Goal: Task Accomplishment & Management: Use online tool/utility

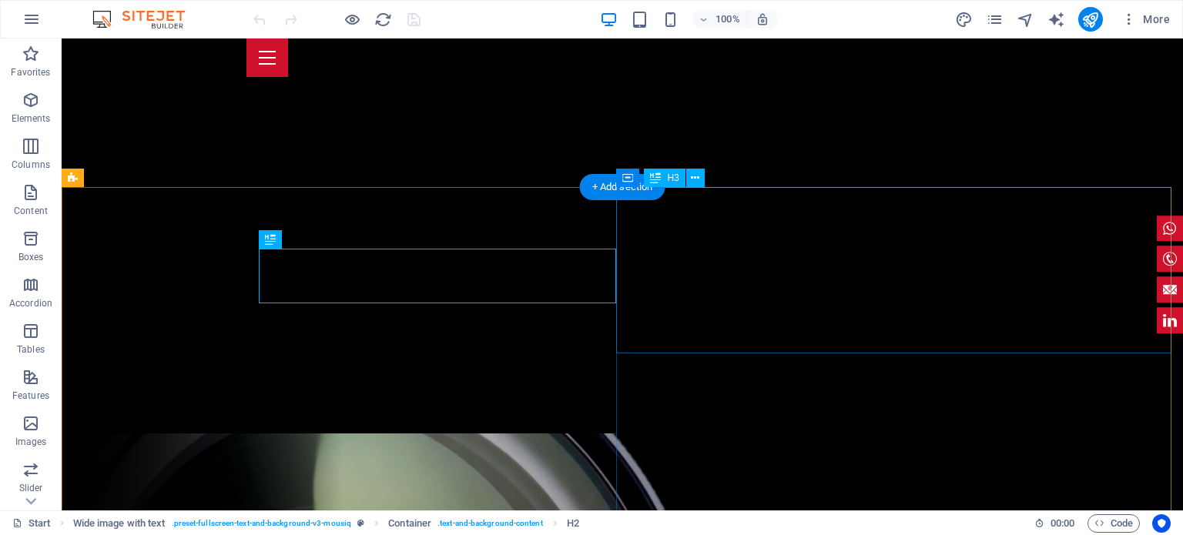
scroll to position [464, 0]
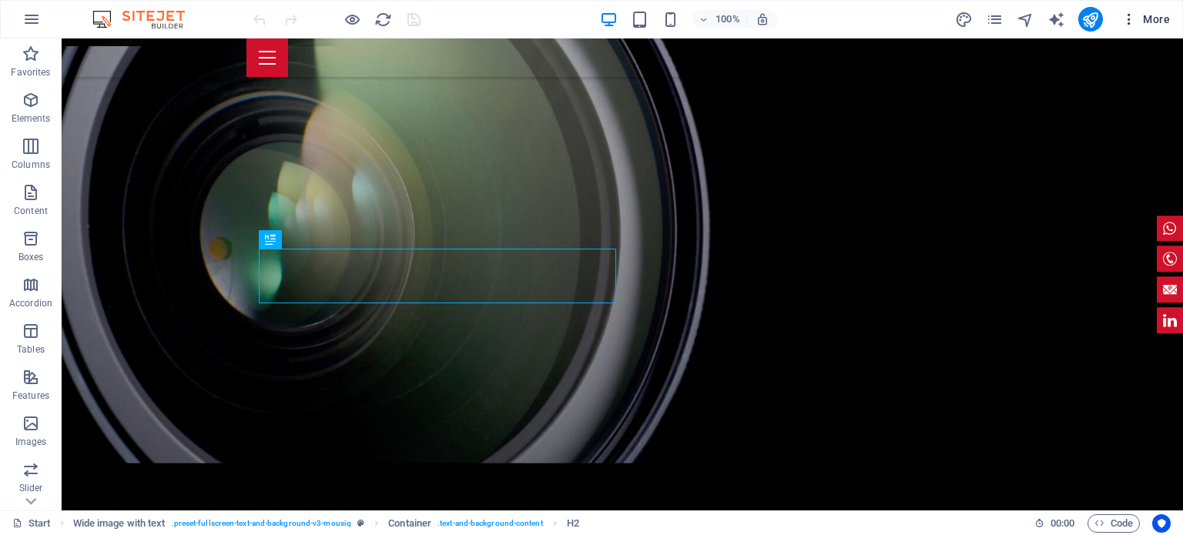
click at [1129, 19] on icon "button" at bounding box center [1128, 19] width 15 height 15
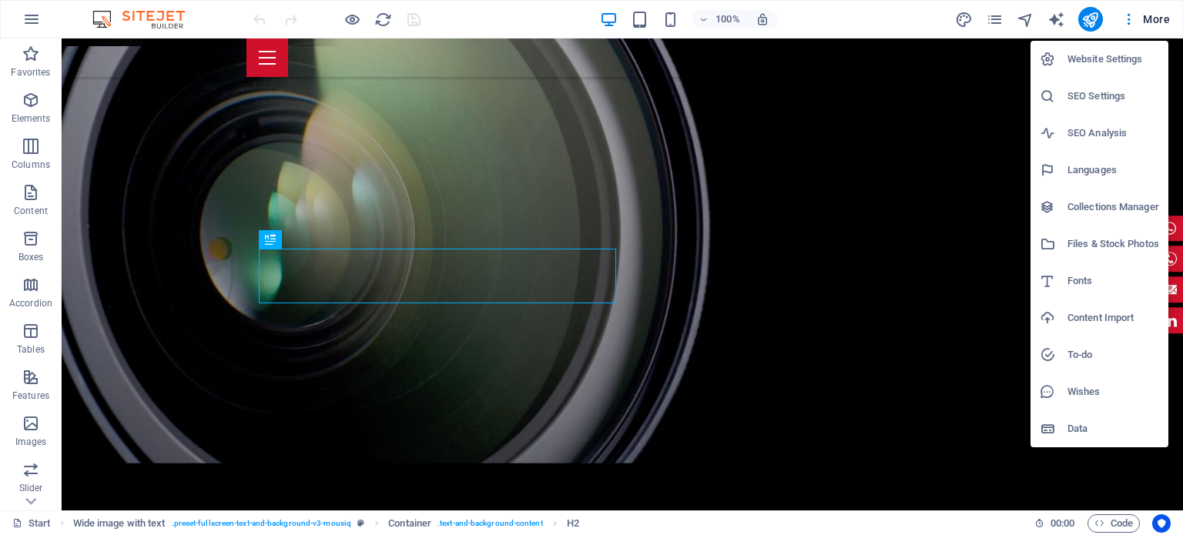
click at [1098, 173] on h6 "Languages" at bounding box center [1113, 170] width 92 height 18
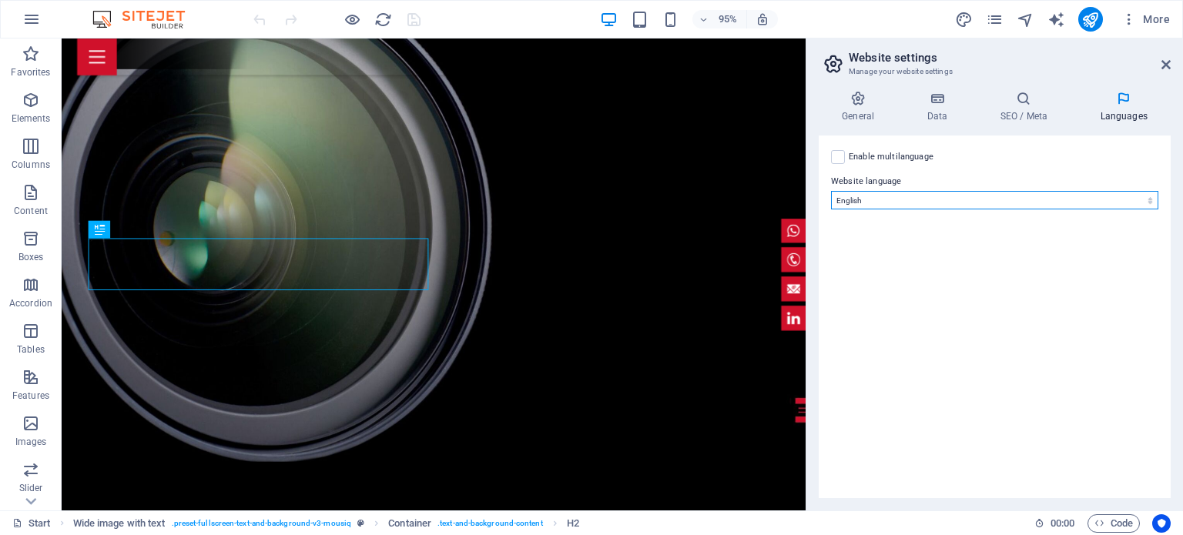
click at [1132, 195] on select "Abkhazian Afar Afrikaans Akan Albanian Amharic Arabic Aragonese Armenian Assame…" at bounding box center [994, 200] width 327 height 18
select select "148"
click at [831, 191] on select "Abkhazian Afar Afrikaans Akan Albanian Amharic Arabic Aragonese Armenian Assame…" at bounding box center [994, 200] width 327 height 18
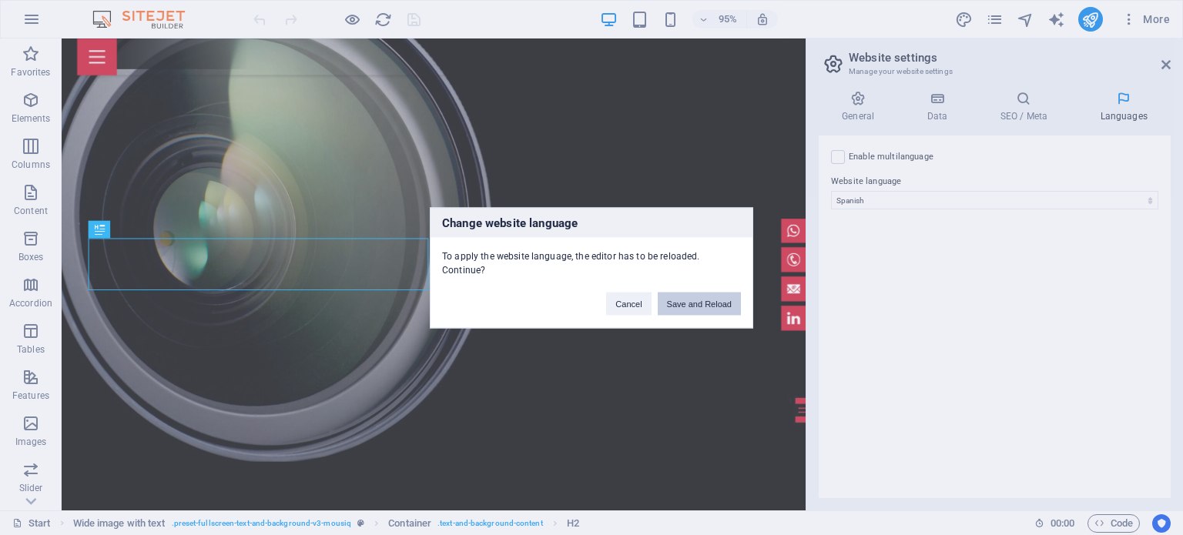
click at [709, 295] on button "Save and Reload" at bounding box center [698, 303] width 83 height 23
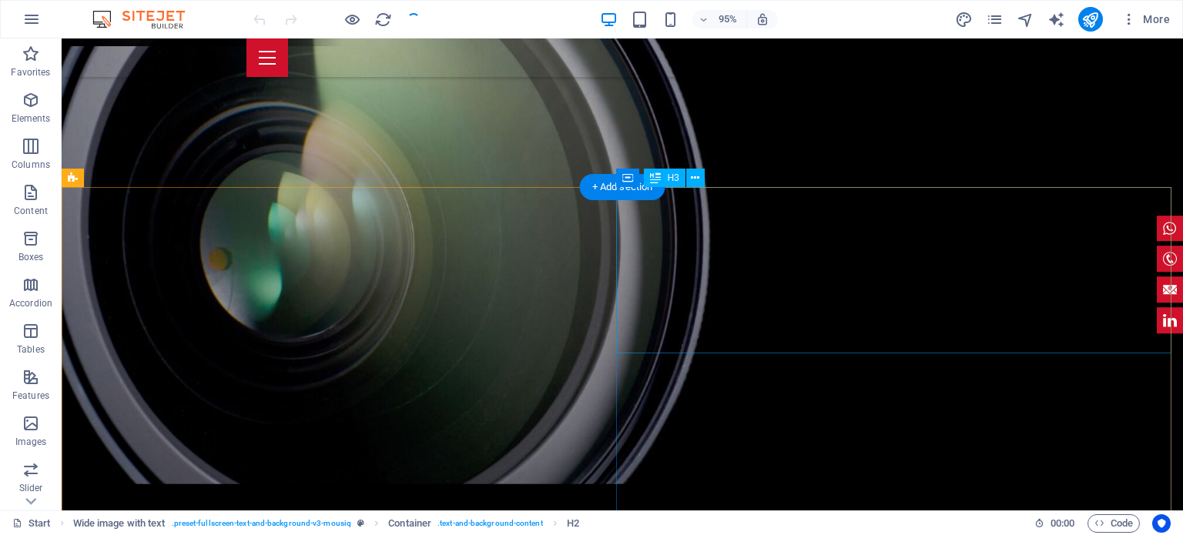
checkbox input "false"
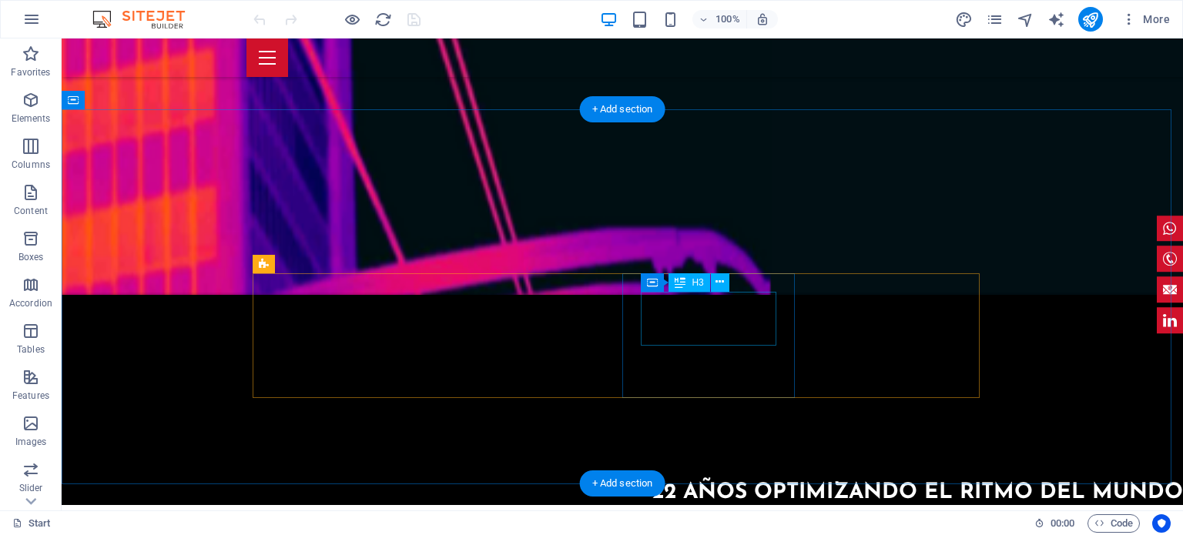
scroll to position [1728, 0]
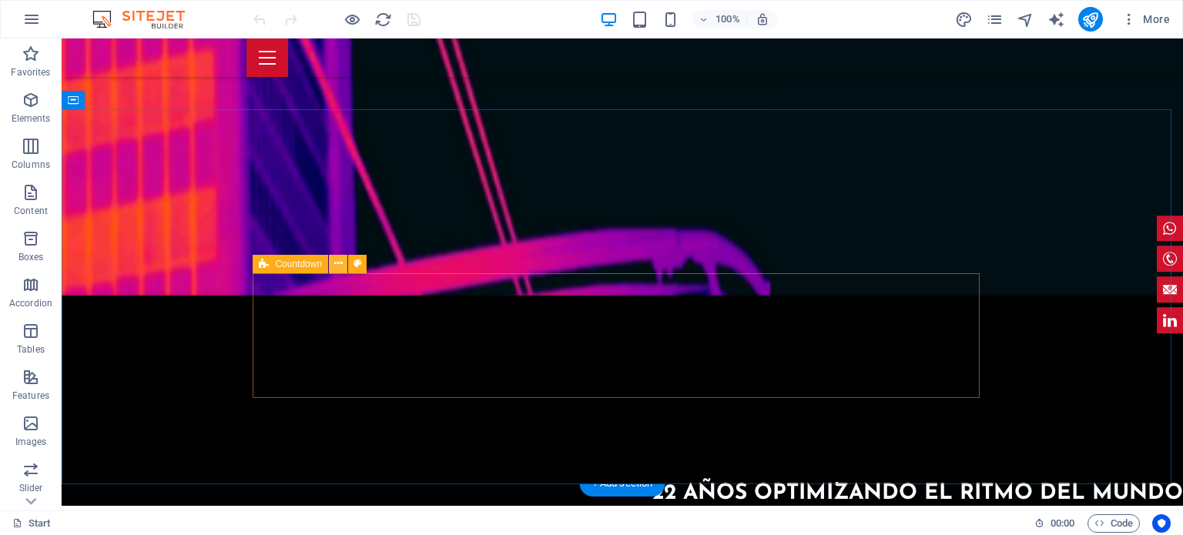
click at [337, 264] on icon at bounding box center [338, 264] width 8 height 16
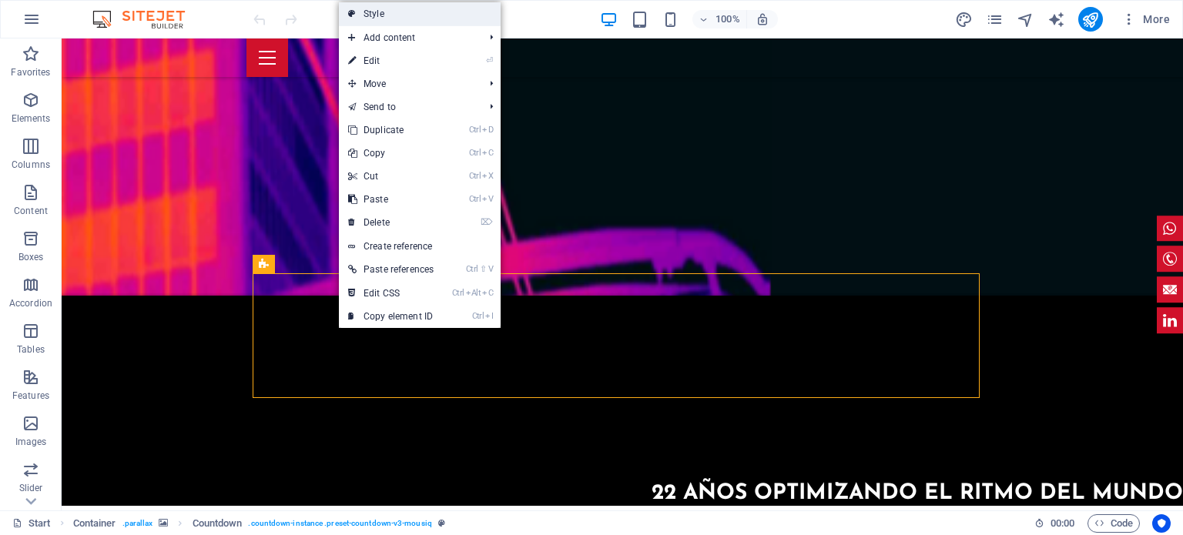
click at [385, 16] on link "Style" at bounding box center [420, 13] width 162 height 23
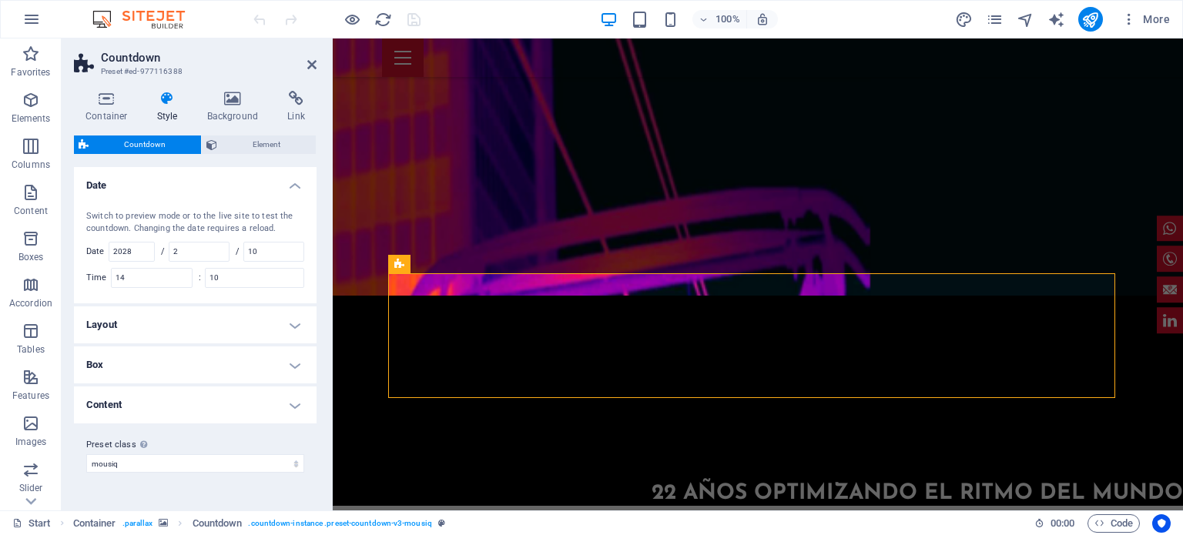
click at [294, 182] on h4 "Date" at bounding box center [195, 181] width 243 height 28
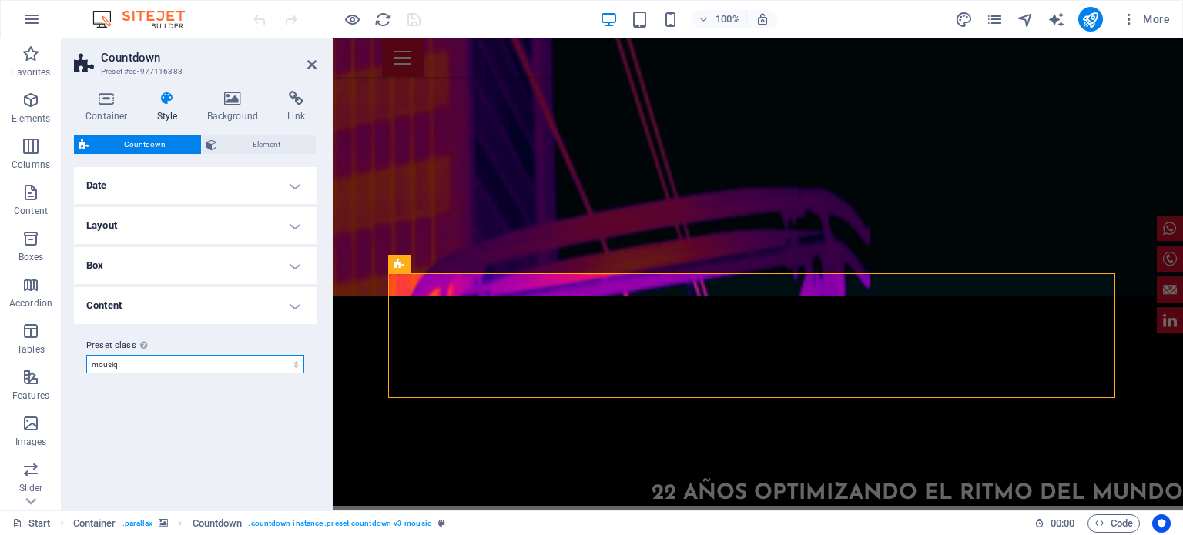
click at [293, 366] on select "mousiq Add preset class" at bounding box center [195, 364] width 218 height 18
click at [145, 148] on span "Countdown" at bounding box center [144, 144] width 103 height 18
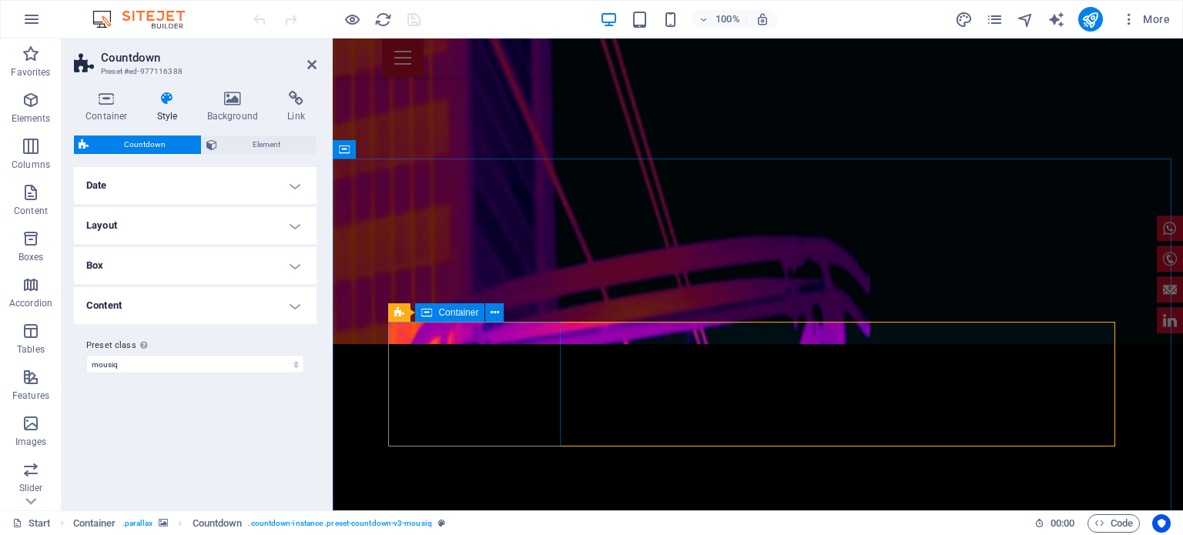
scroll to position [1679, 0]
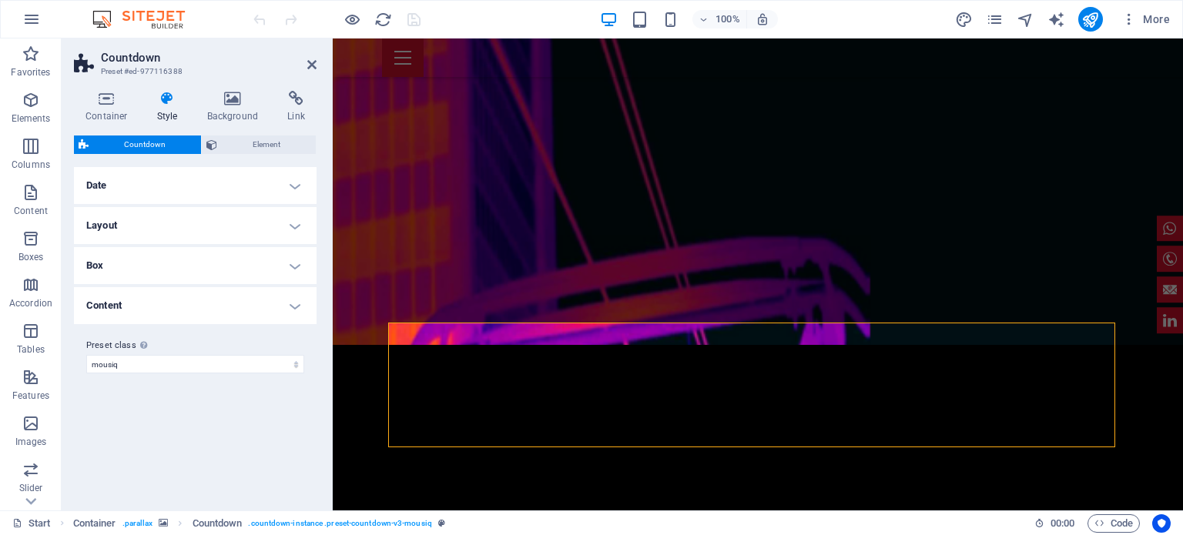
click at [293, 177] on h4 "Date" at bounding box center [195, 185] width 243 height 37
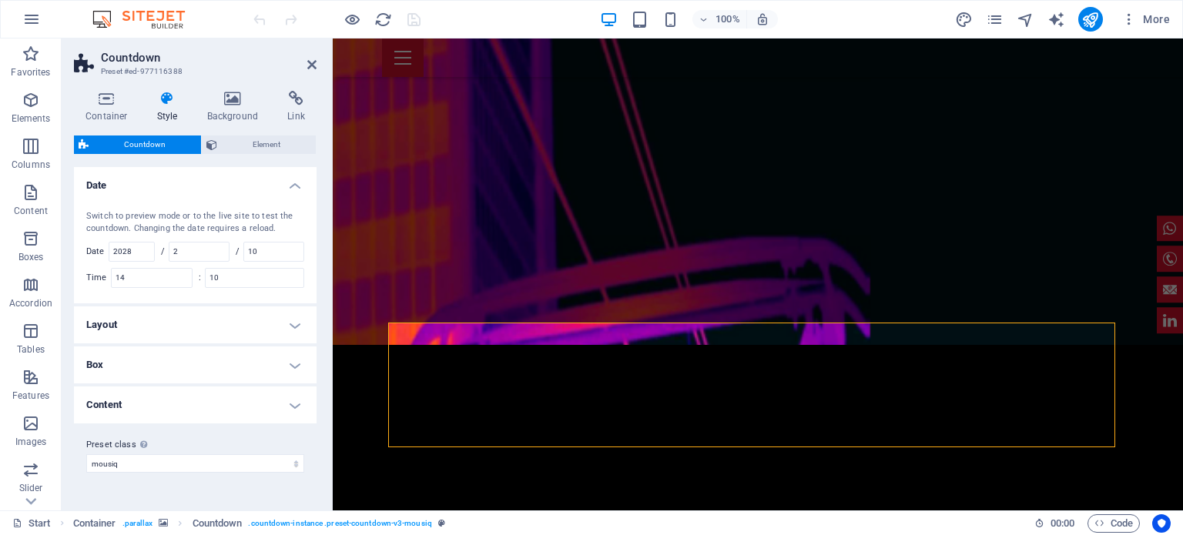
click at [293, 177] on h4 "Date" at bounding box center [195, 181] width 243 height 28
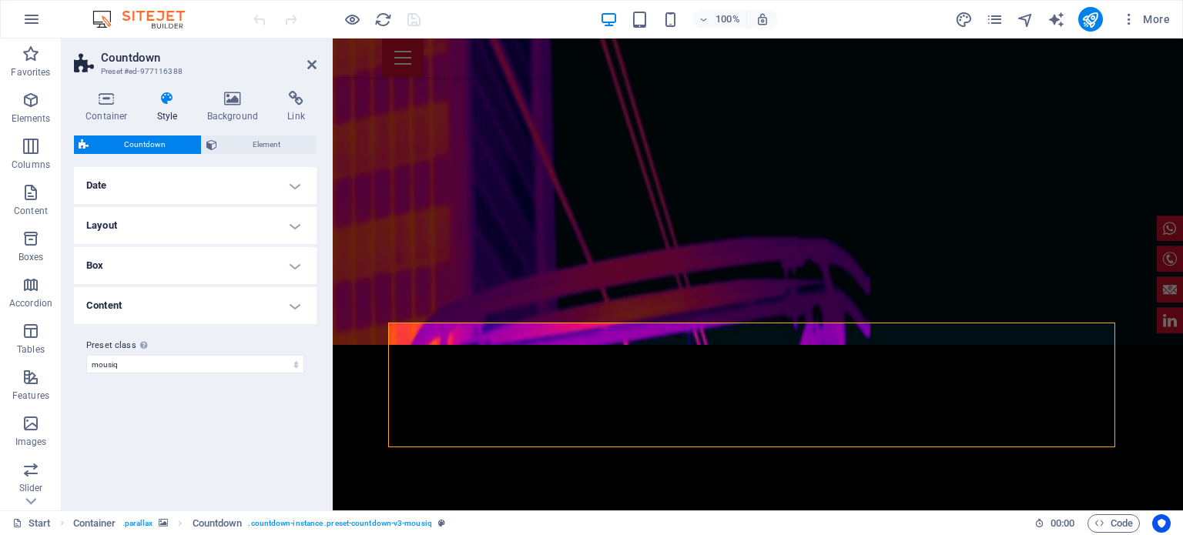
click at [295, 226] on h4 "Layout" at bounding box center [195, 225] width 243 height 37
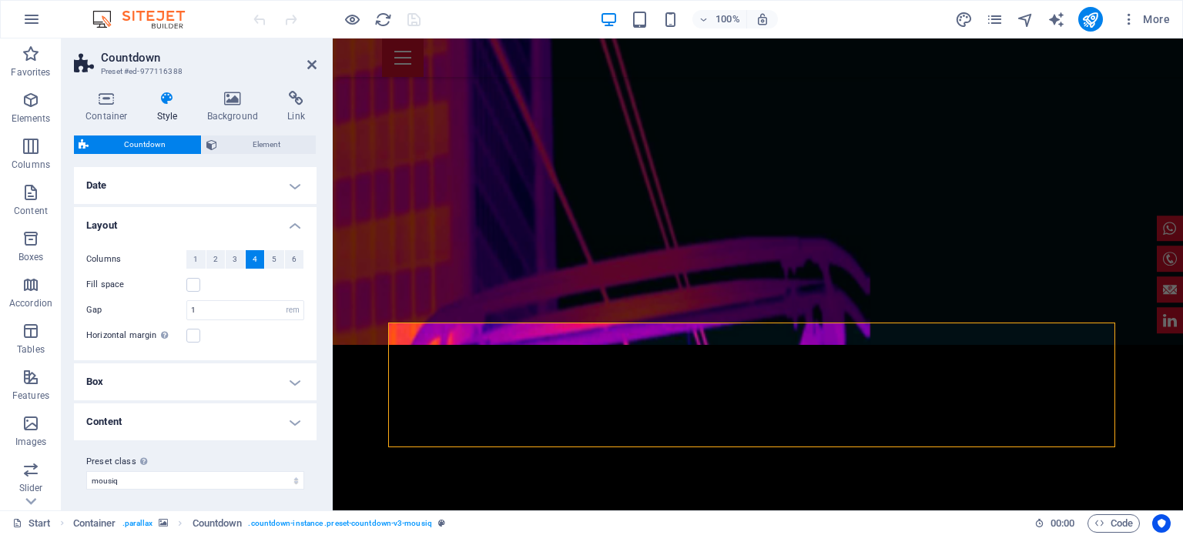
click at [295, 226] on h4 "Layout" at bounding box center [195, 221] width 243 height 28
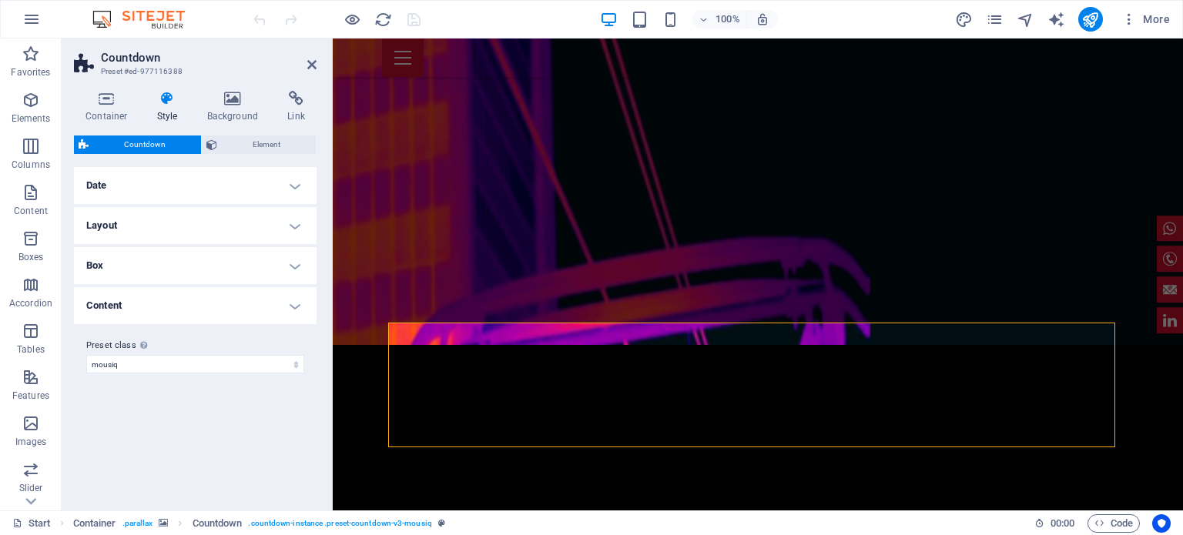
click at [291, 262] on h4 "Box" at bounding box center [195, 265] width 243 height 37
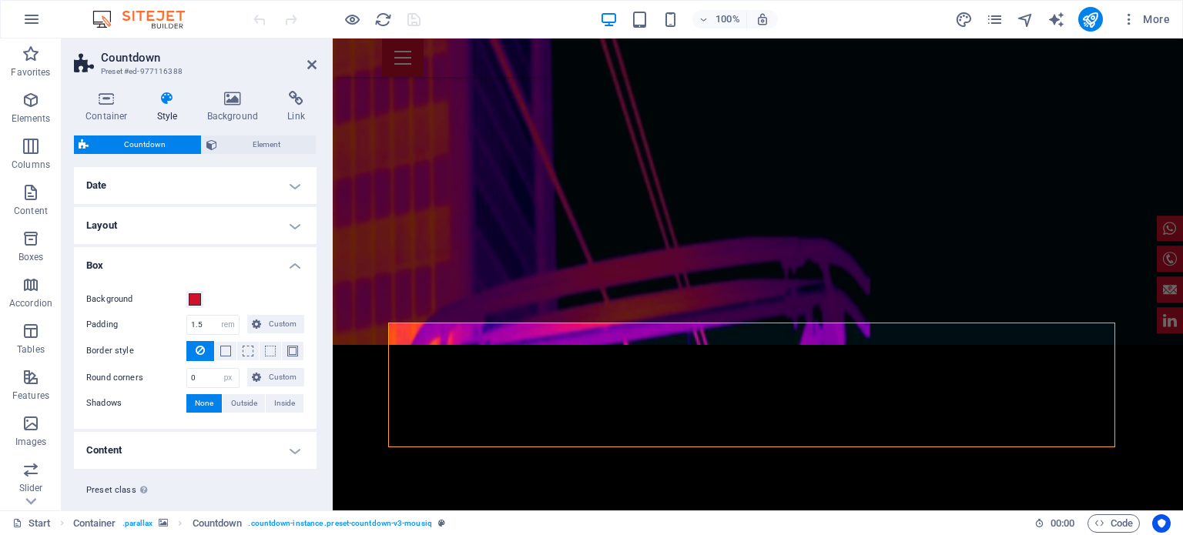
click at [291, 262] on h4 "Box" at bounding box center [195, 261] width 243 height 28
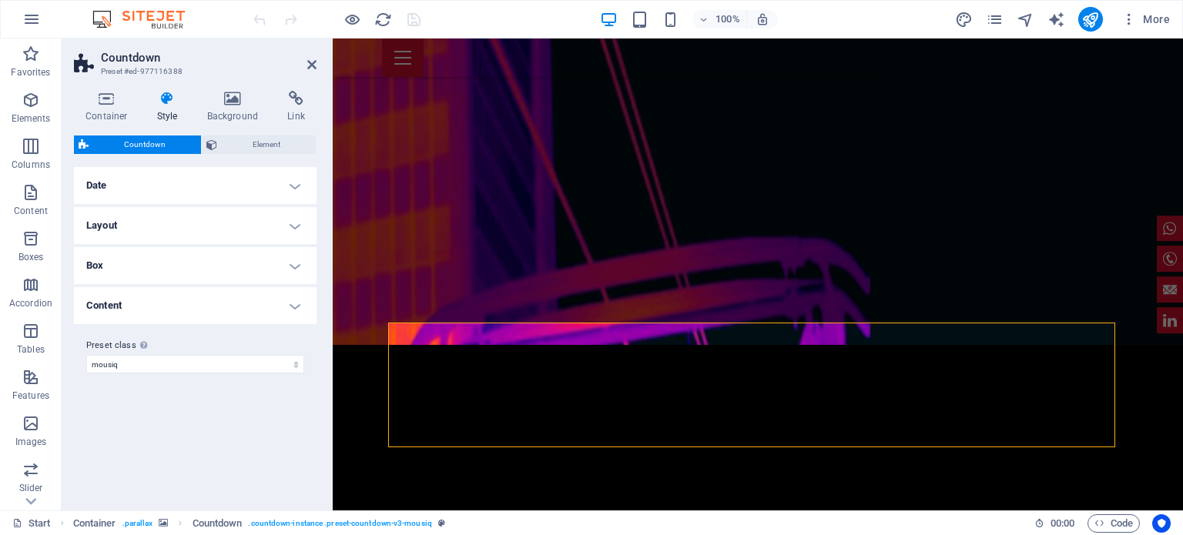
click at [293, 304] on h4 "Content" at bounding box center [195, 305] width 243 height 37
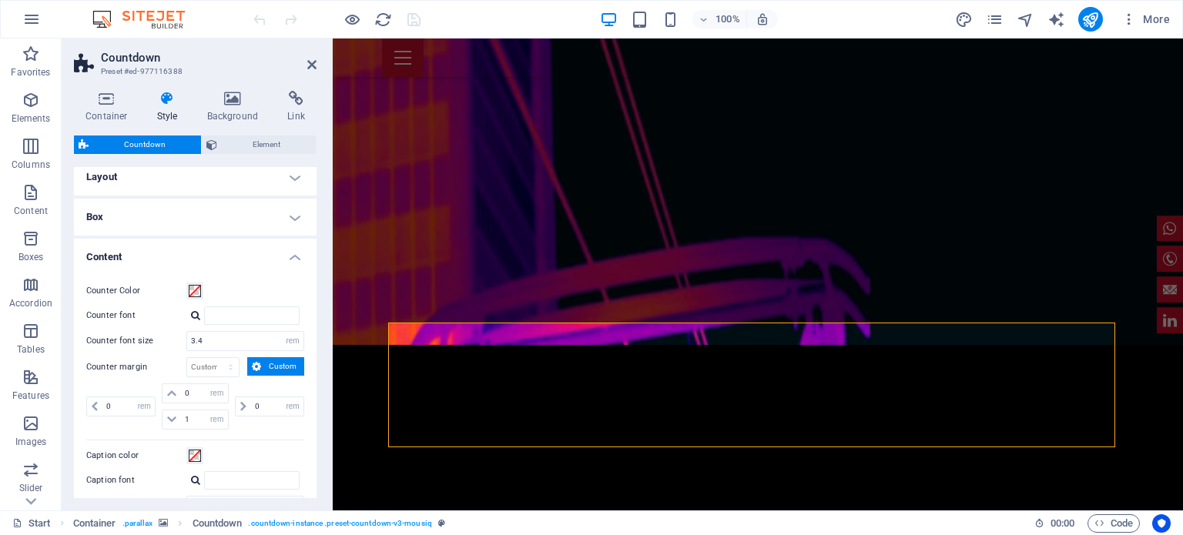
scroll to position [0, 0]
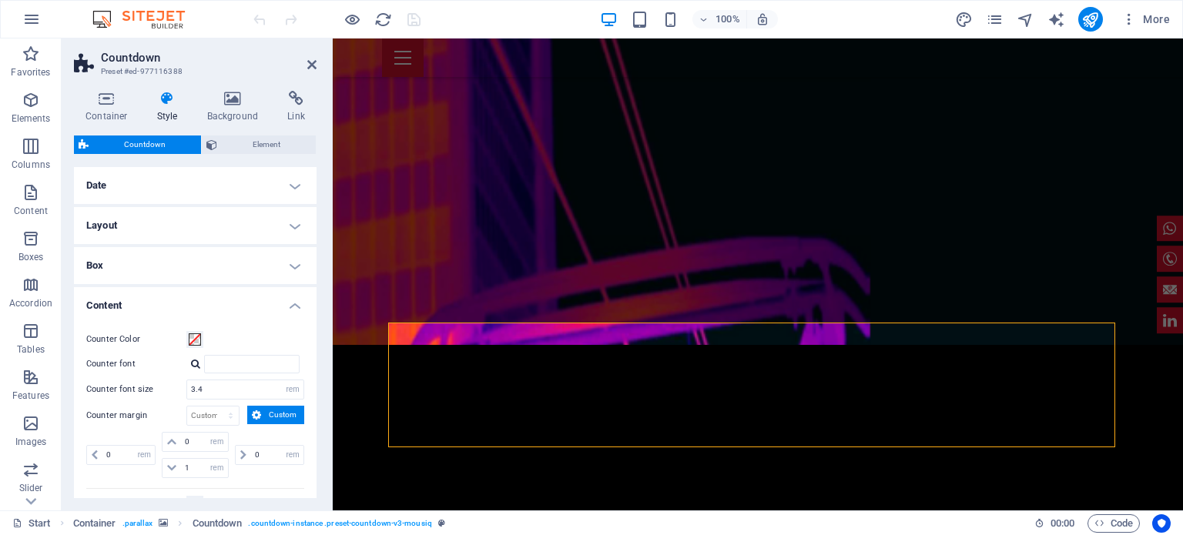
click at [285, 183] on h4 "Date" at bounding box center [195, 185] width 243 height 37
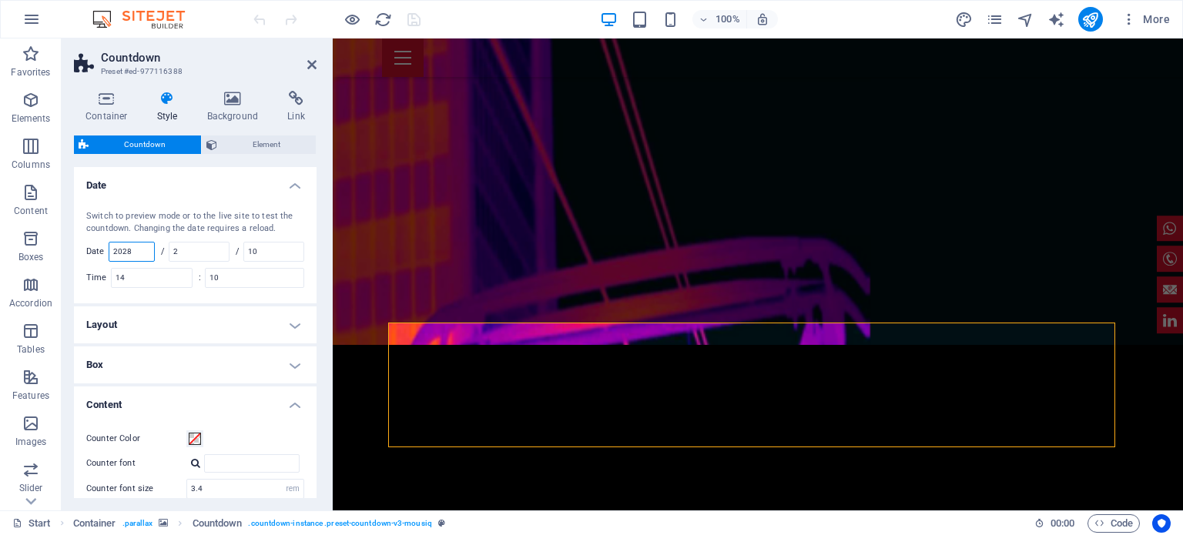
click at [135, 248] on input "2028" at bounding box center [131, 252] width 45 height 18
type input "2"
click at [143, 247] on input "number" at bounding box center [131, 252] width 45 height 18
click at [198, 250] on input "2" at bounding box center [198, 252] width 59 height 18
click at [266, 249] on input "10" at bounding box center [273, 252] width 59 height 18
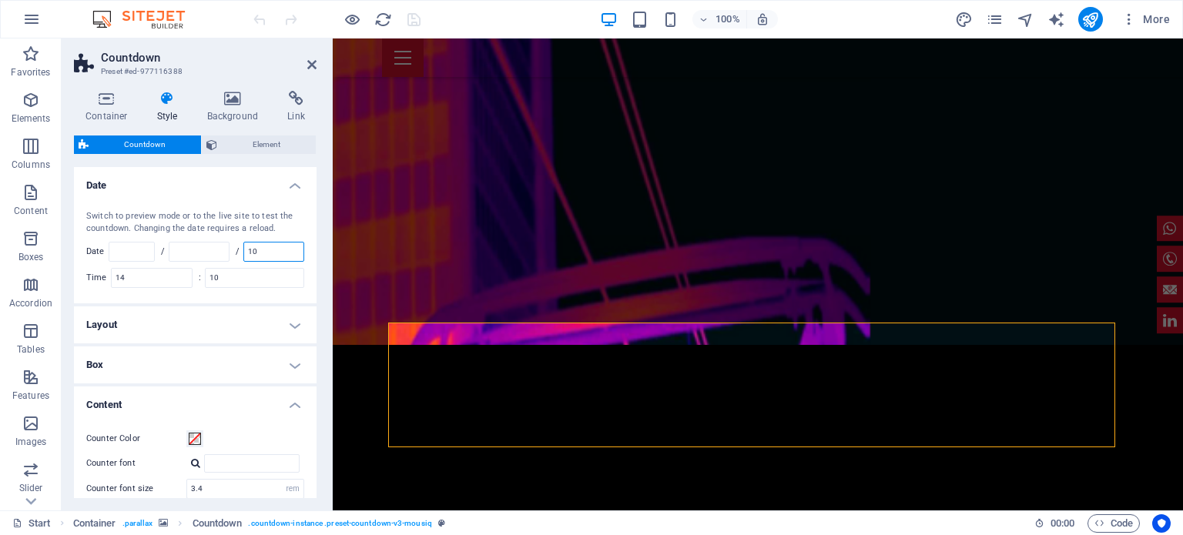
type input "1"
click at [229, 277] on input "10" at bounding box center [255, 278] width 98 height 18
type input "1"
click at [142, 277] on input "14" at bounding box center [152, 278] width 80 height 18
type input "1"
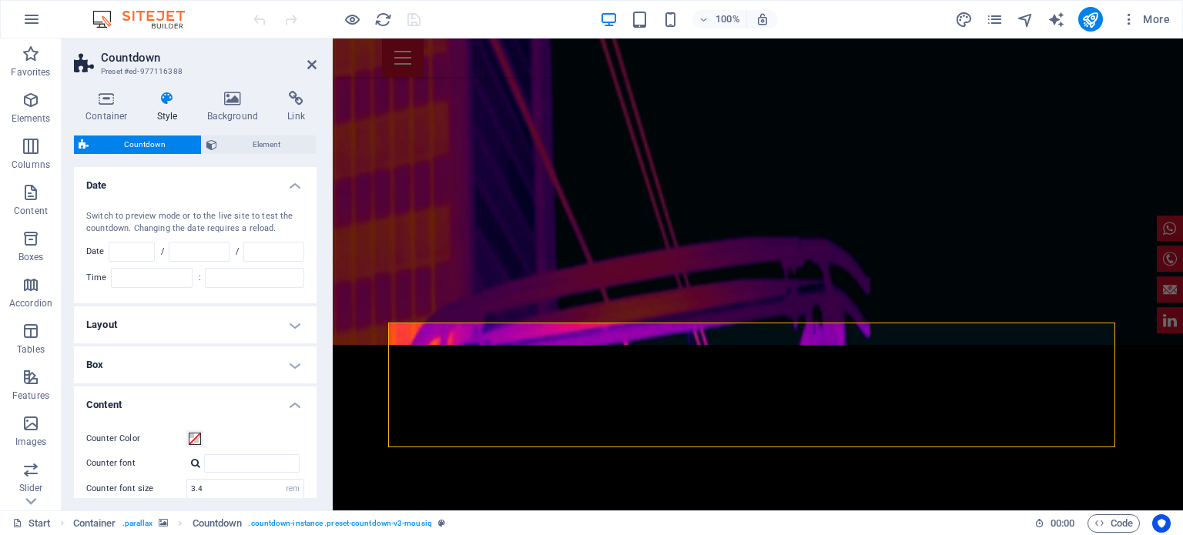
type input "1"
click at [133, 274] on input "1" at bounding box center [152, 278] width 80 height 18
type input "2028"
type input "2"
type input "10"
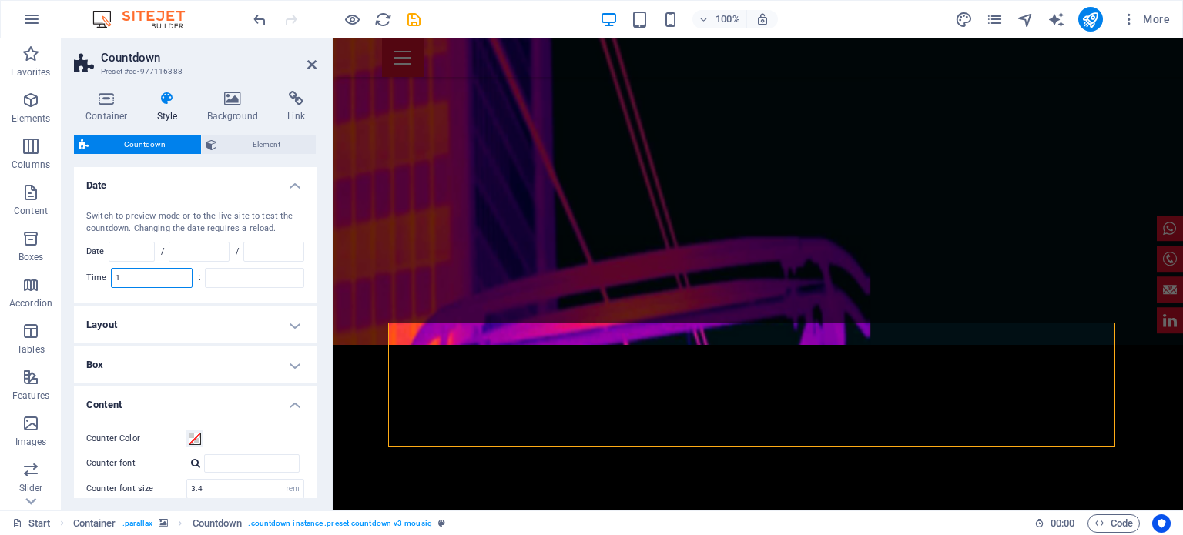
type input "10"
click at [289, 186] on h4 "Date" at bounding box center [195, 181] width 243 height 28
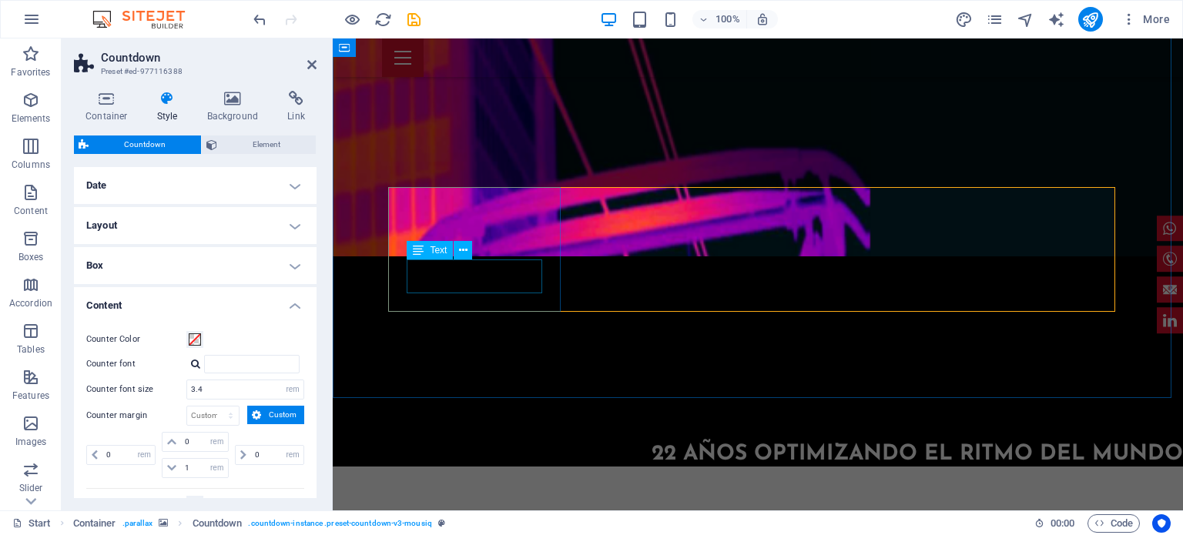
scroll to position [1764, 0]
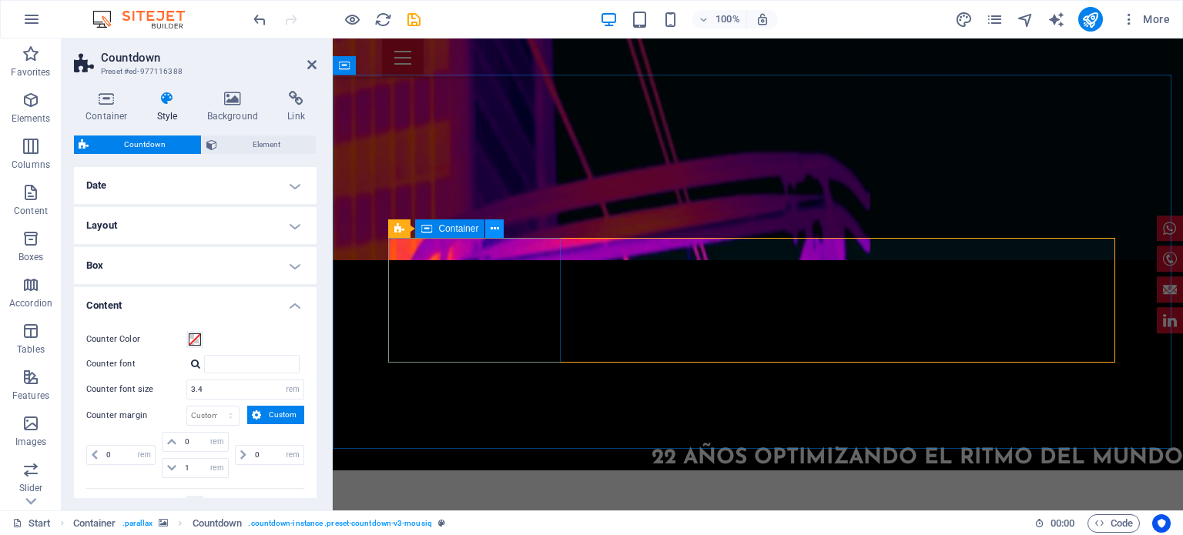
click at [494, 232] on icon at bounding box center [494, 229] width 8 height 16
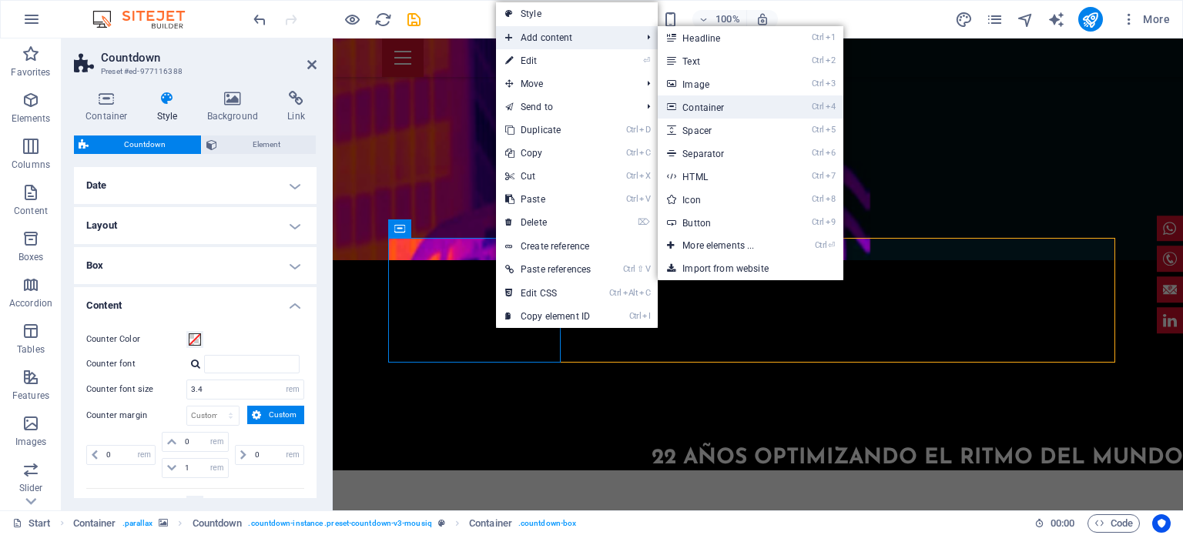
click at [741, 110] on link "Ctrl 4 Container" at bounding box center [720, 106] width 127 height 23
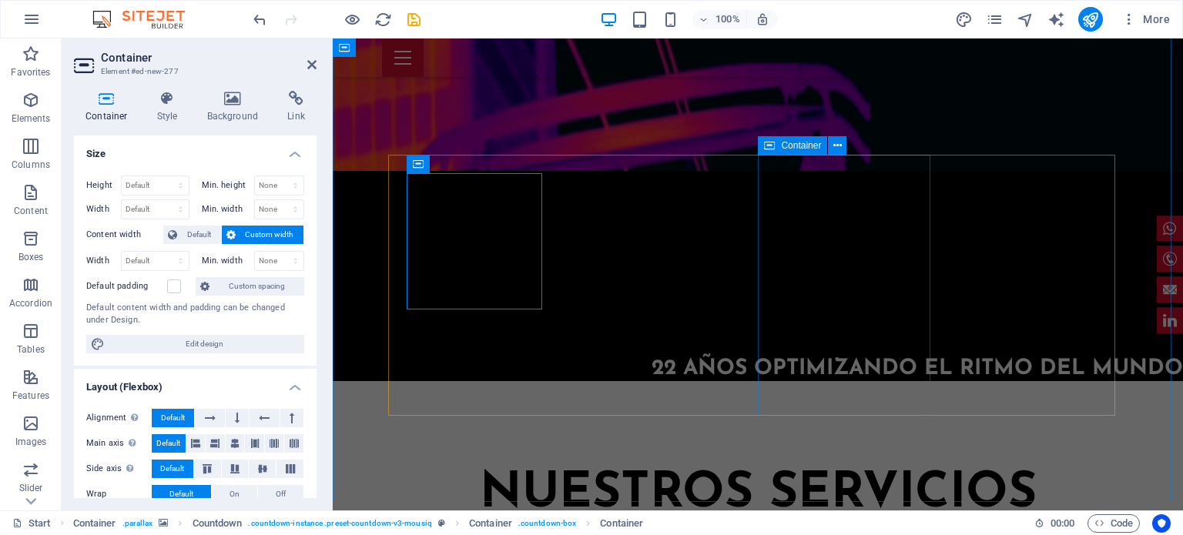
scroll to position [1846, 0]
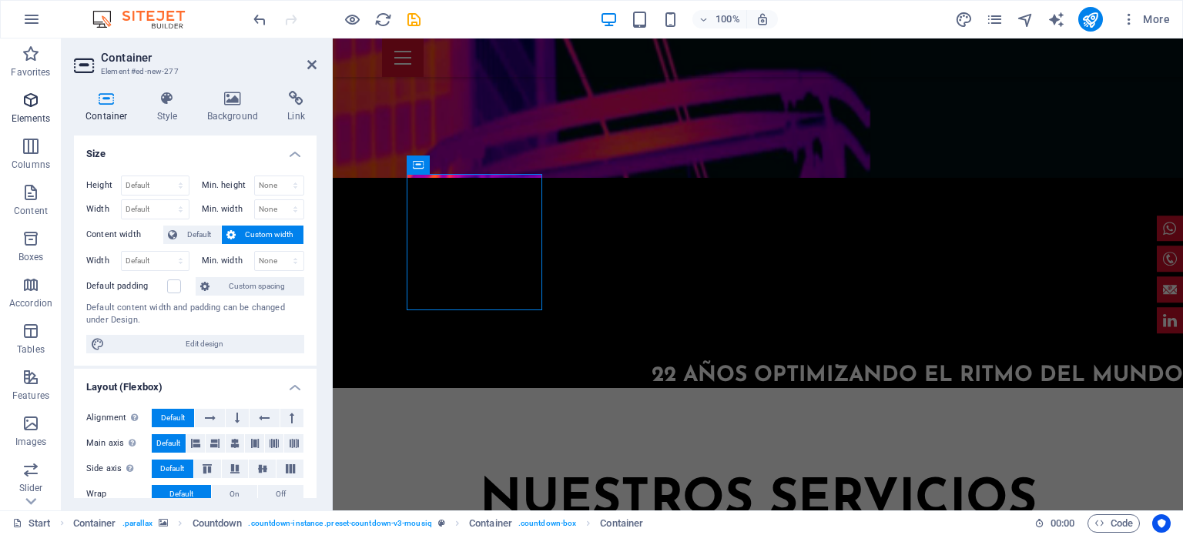
click at [25, 102] on icon "button" at bounding box center [31, 100] width 18 height 18
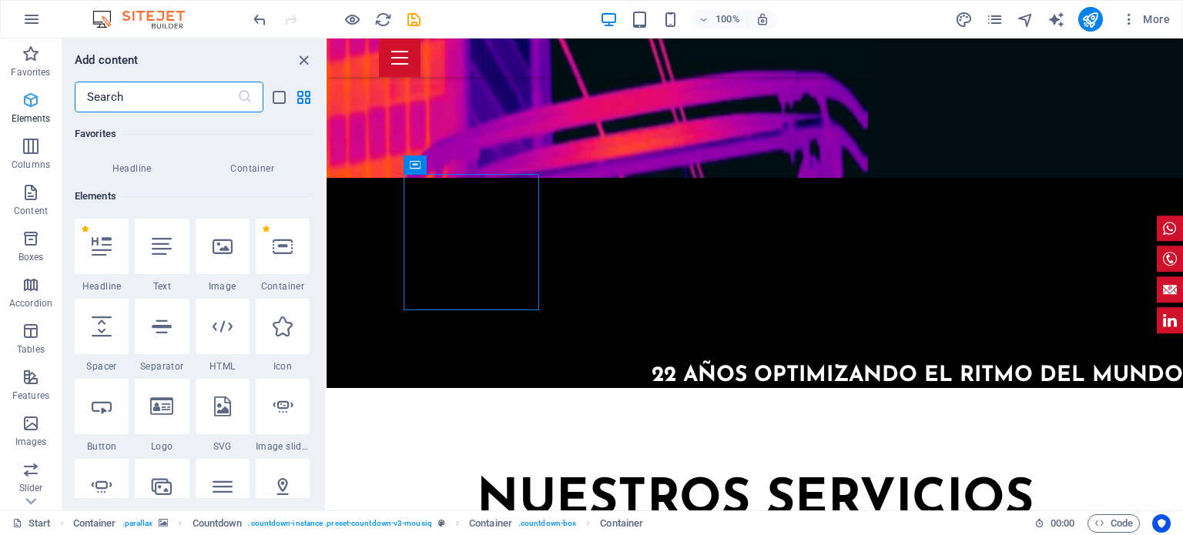
scroll to position [163, 0]
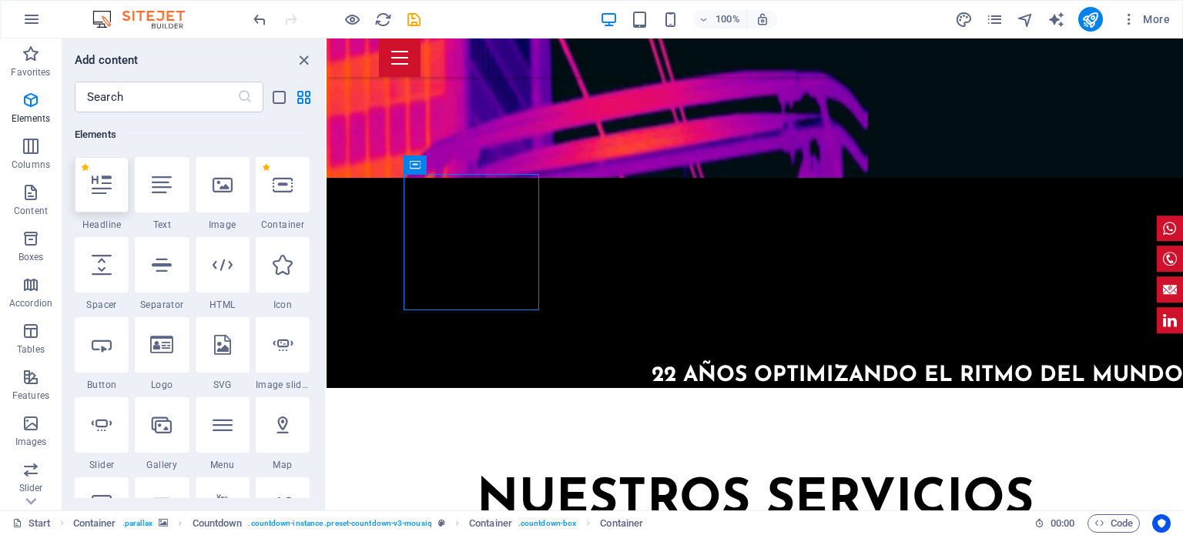
click at [99, 187] on icon at bounding box center [102, 185] width 20 height 20
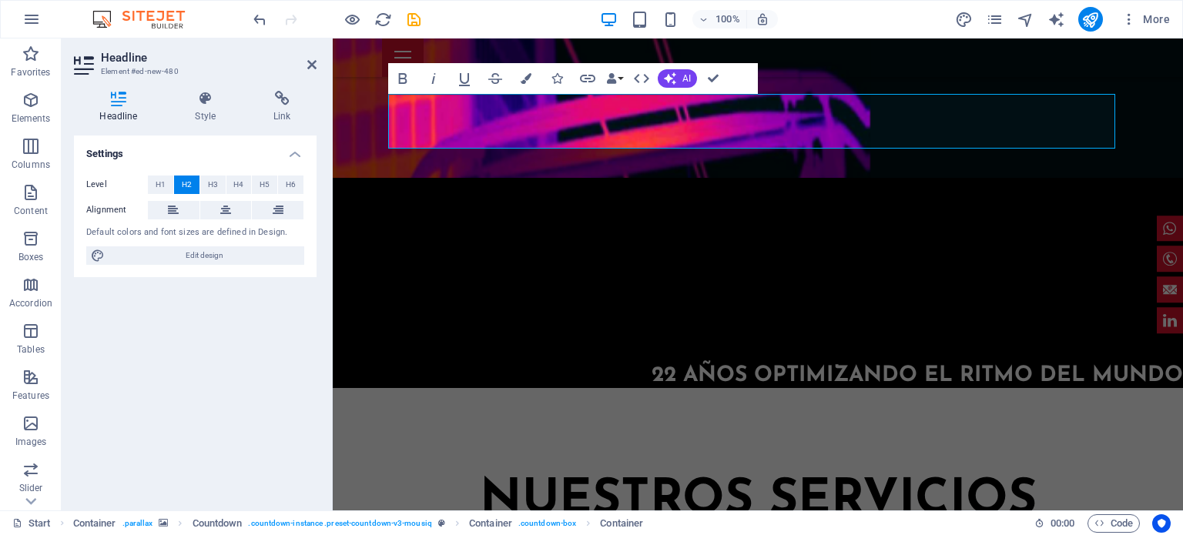
scroll to position [1830, 0]
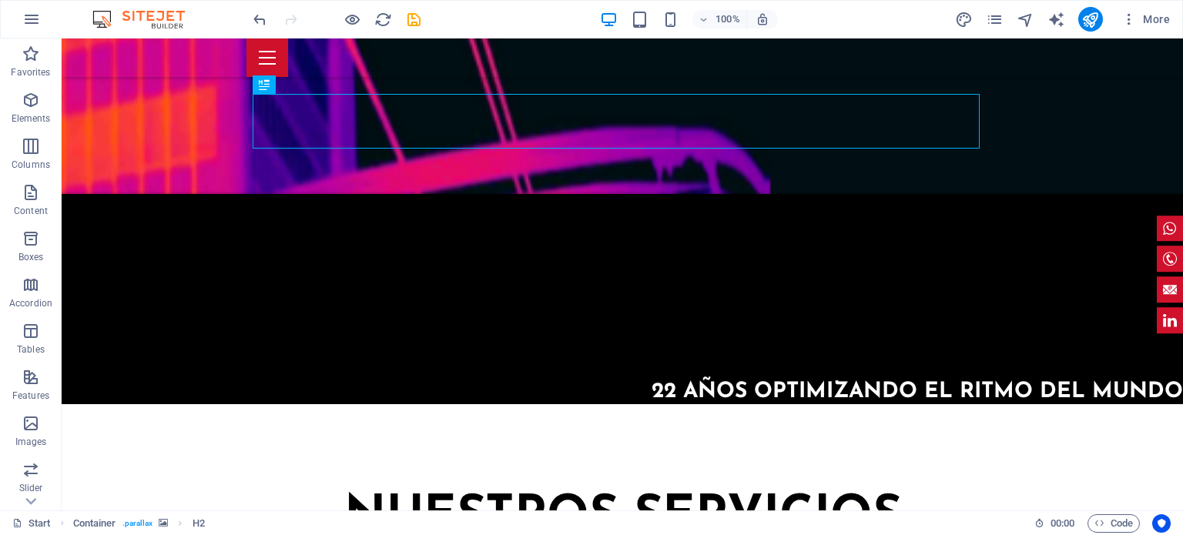
drag, startPoint x: 945, startPoint y: 125, endPoint x: 370, endPoint y: 308, distance: 603.4
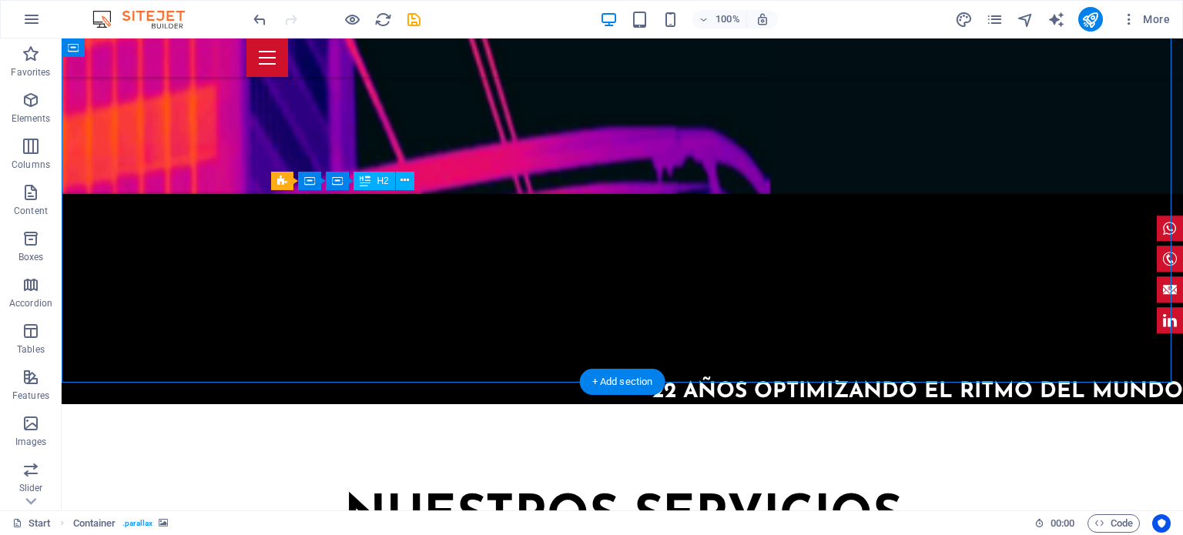
drag, startPoint x: 364, startPoint y: 219, endPoint x: 380, endPoint y: 230, distance: 19.9
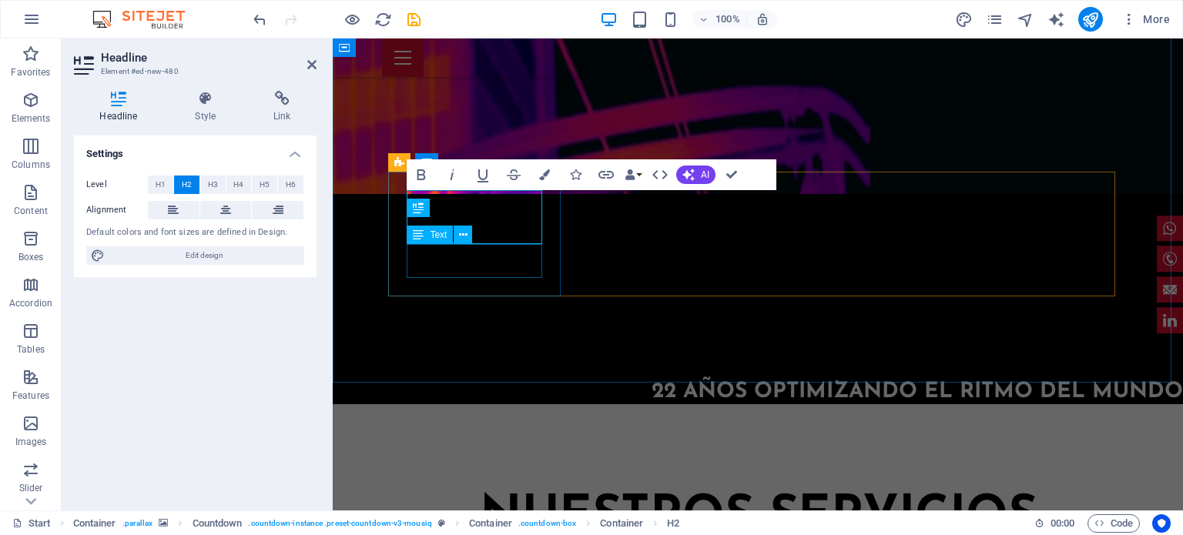
click at [410, 230] on div "Text" at bounding box center [429, 235] width 46 height 18
